Goal: Navigation & Orientation: Find specific page/section

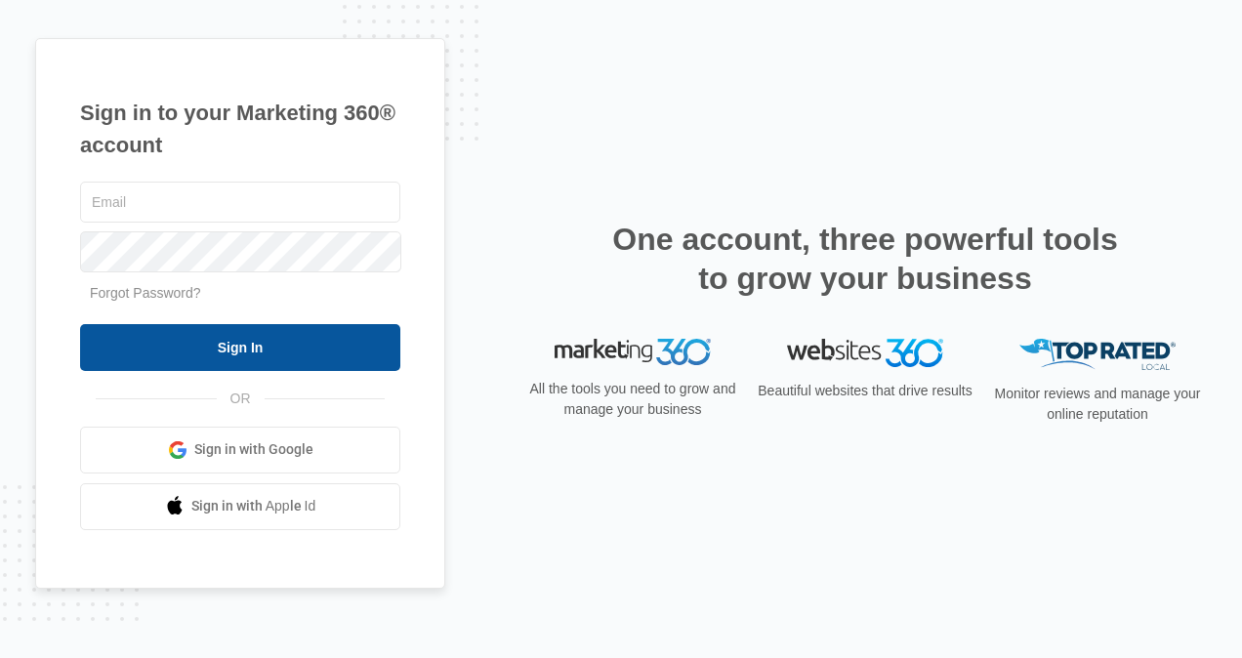
type input "[EMAIL_ADDRESS][DOMAIN_NAME]"
click at [189, 340] on input "Sign In" at bounding box center [240, 347] width 320 height 47
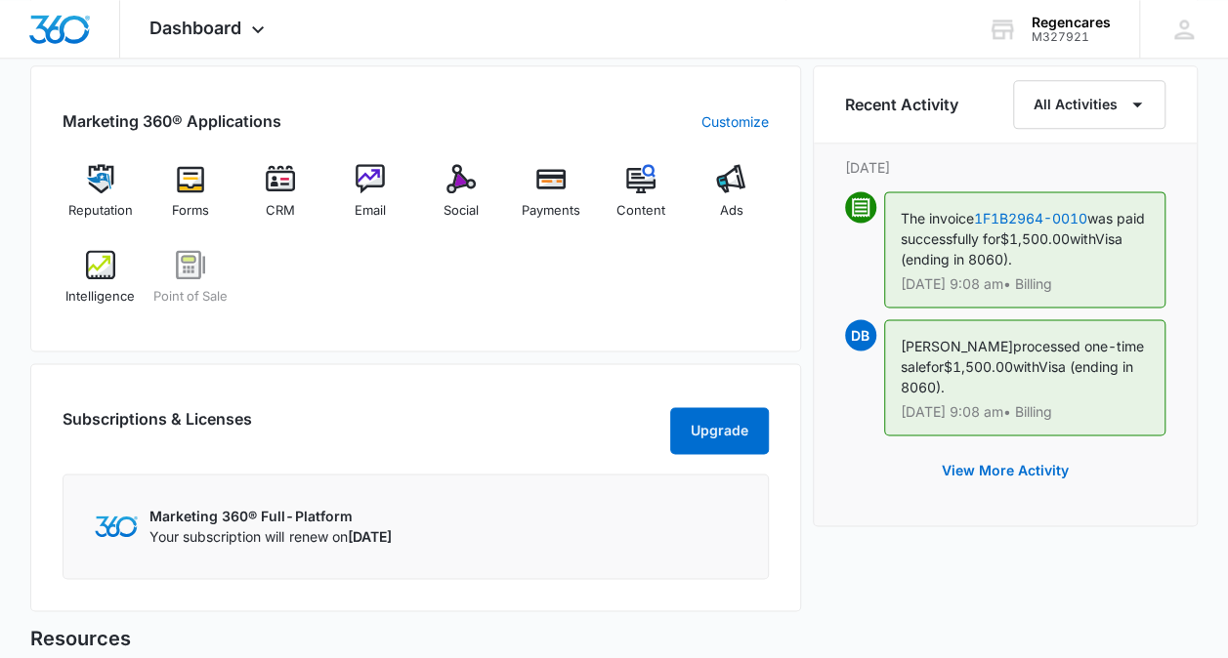
scroll to position [1208, 0]
click at [463, 191] on div "Social" at bounding box center [460, 198] width 74 height 70
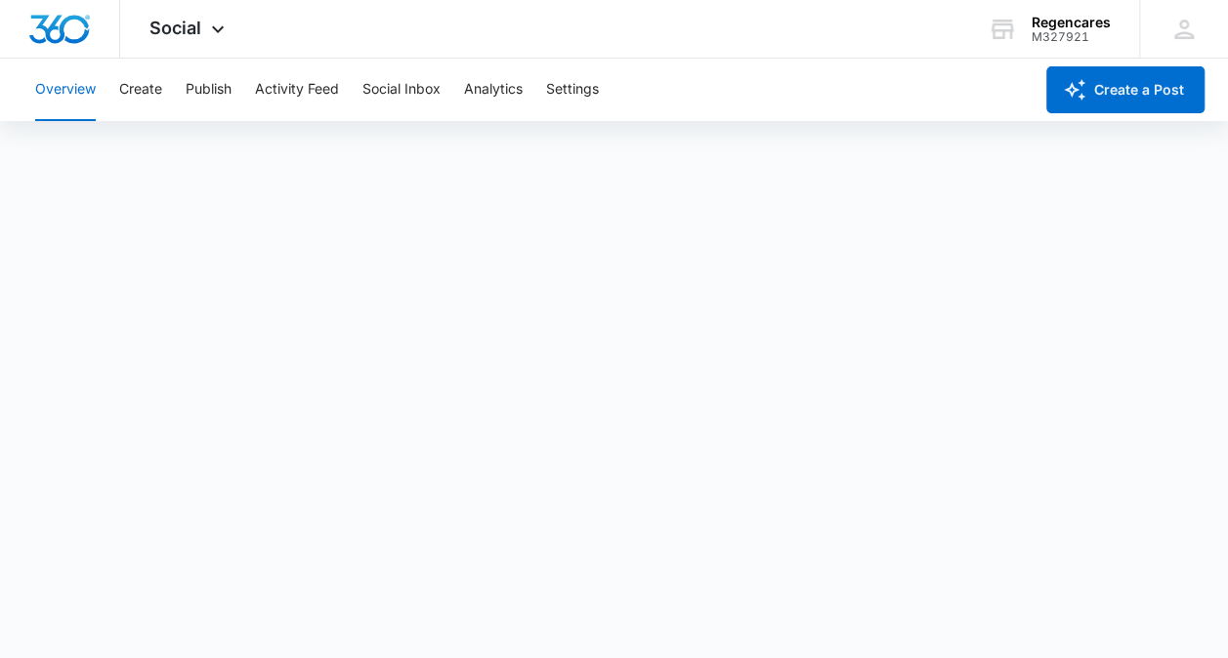
scroll to position [6, 0]
click at [206, 31] on icon at bounding box center [217, 33] width 23 height 23
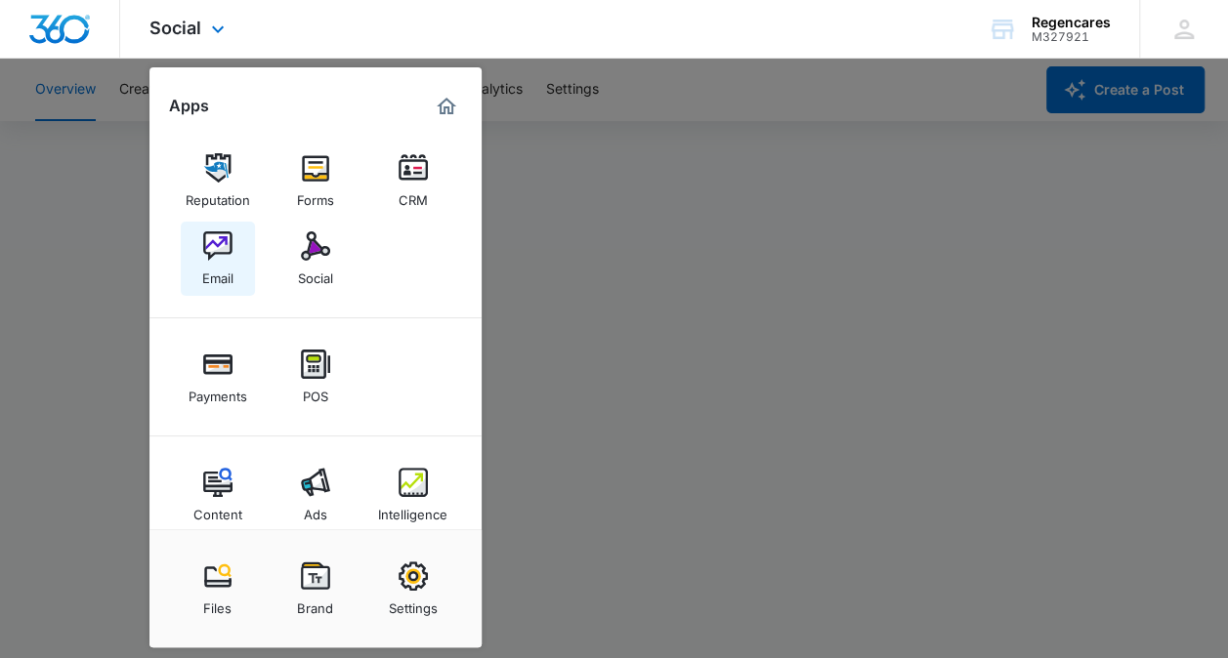
click at [227, 244] on img at bounding box center [217, 246] width 29 height 29
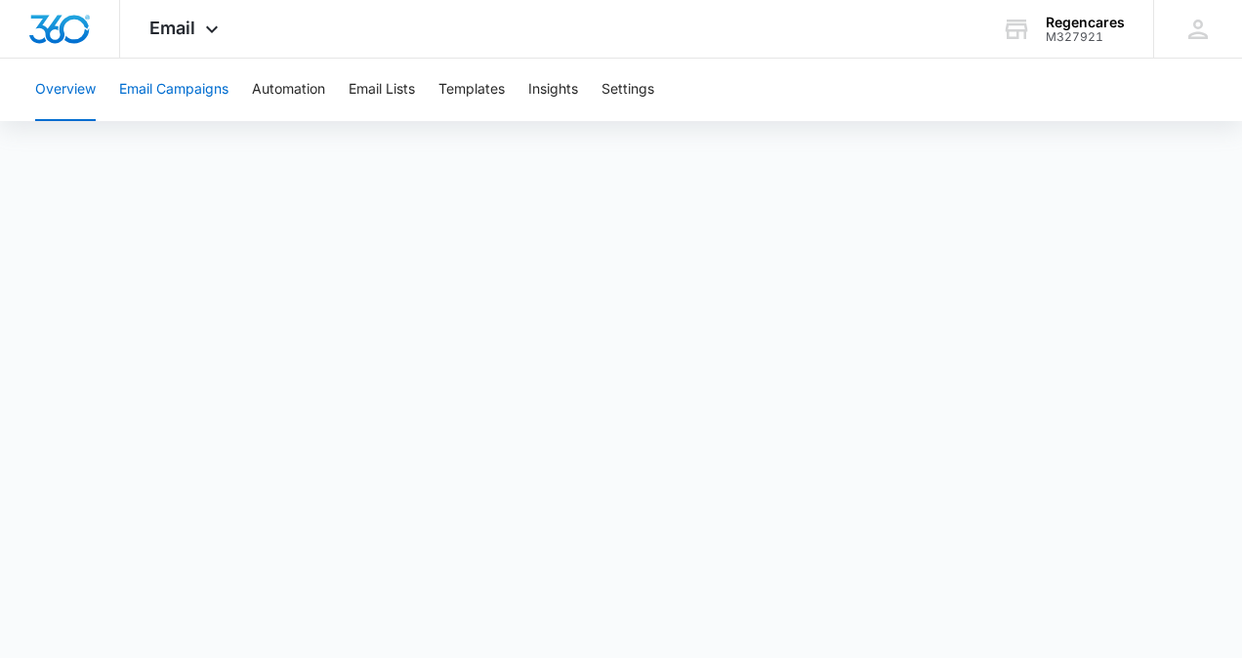
click at [214, 85] on button "Email Campaigns" at bounding box center [173, 90] width 109 height 63
click at [324, 98] on button "Automation" at bounding box center [288, 90] width 73 height 63
click at [365, 93] on button "Email Lists" at bounding box center [382, 90] width 66 height 63
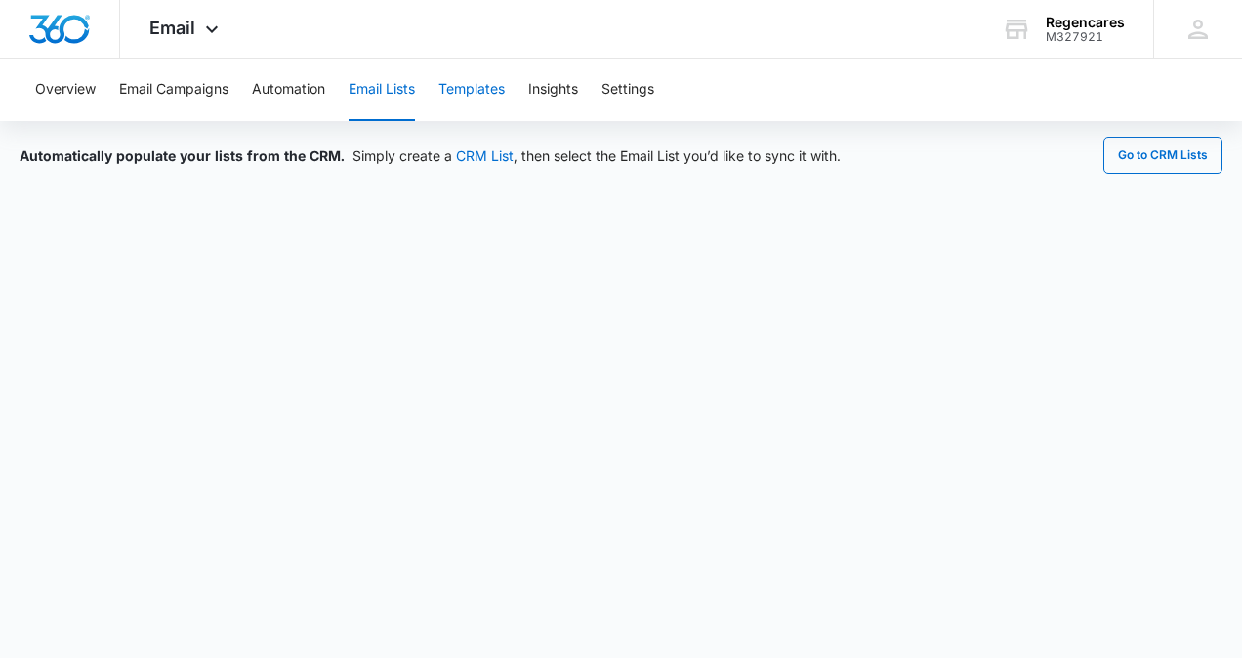
click at [494, 102] on button "Templates" at bounding box center [472, 90] width 66 height 63
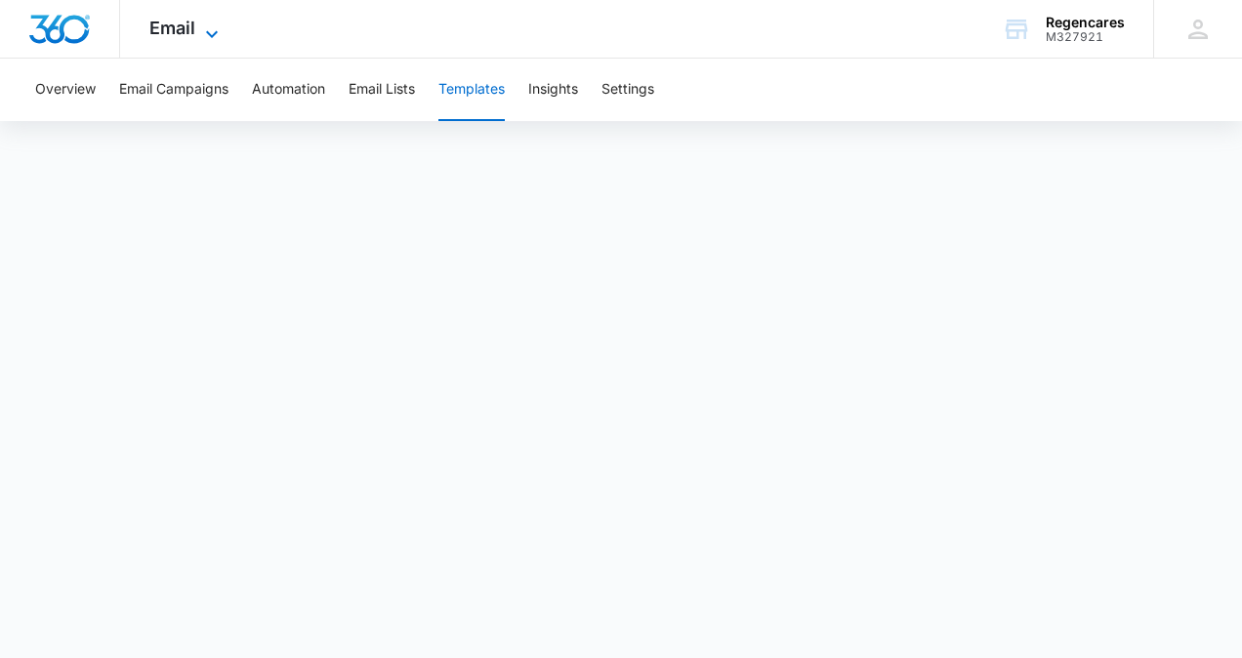
click at [215, 23] on icon at bounding box center [211, 33] width 23 height 23
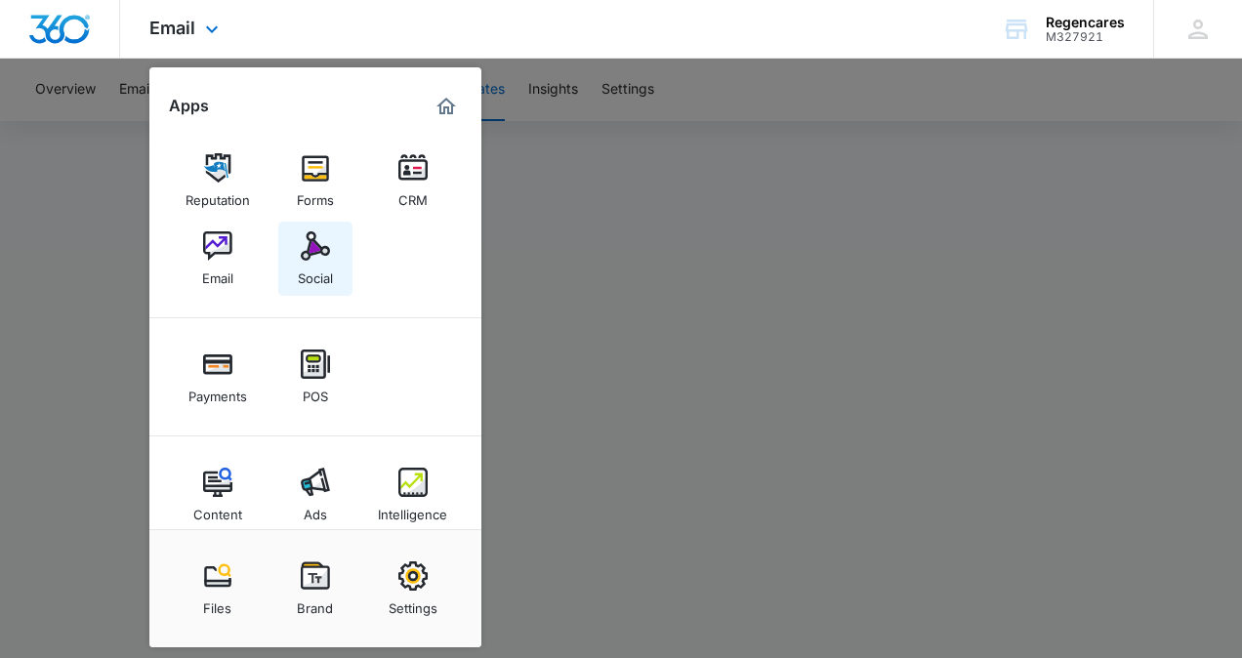
click at [330, 258] on link "Social" at bounding box center [315, 259] width 74 height 74
